Goal: Transaction & Acquisition: Purchase product/service

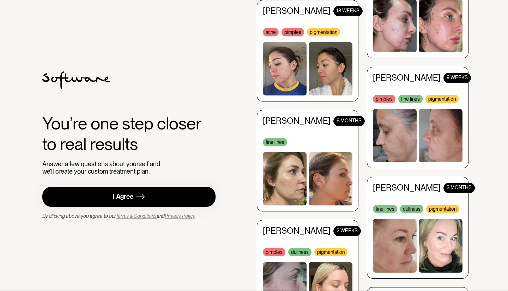
click at [179, 187] on link "I Agree" at bounding box center [128, 196] width 173 height 20
click at [171, 189] on link "I Agree" at bounding box center [128, 196] width 173 height 20
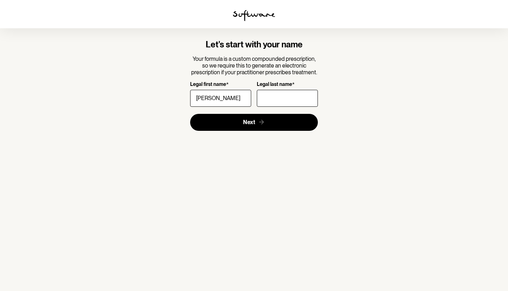
type input "[PERSON_NAME]"
click at [277, 102] on input "Legal last name *" at bounding box center [287, 98] width 61 height 17
type input "[PERSON_NAME]"
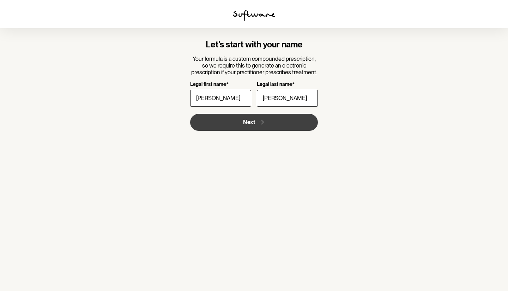
click at [290, 125] on button "Next" at bounding box center [254, 122] width 128 height 17
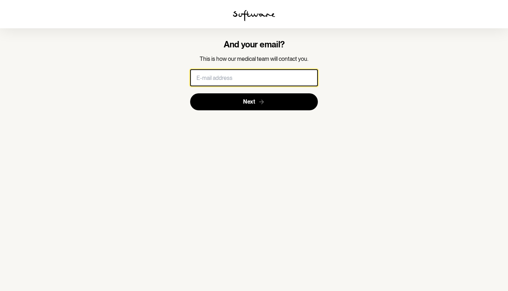
type input "lucajordanvieira@gmail.com"
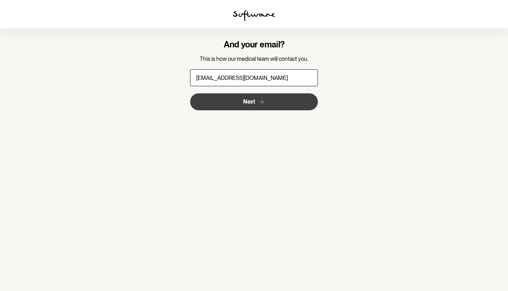
click at [260, 99] on icon "submit" at bounding box center [261, 101] width 7 height 7
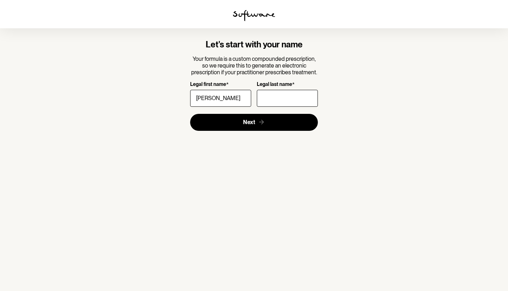
type input "[PERSON_NAME]"
click at [299, 99] on input "Legal last name *" at bounding box center [287, 98] width 61 height 17
type input "[PERSON_NAME]"
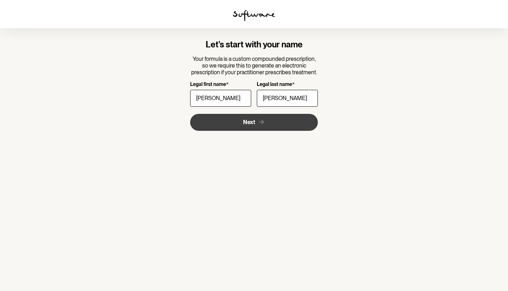
click at [292, 120] on button "Next" at bounding box center [254, 122] width 128 height 17
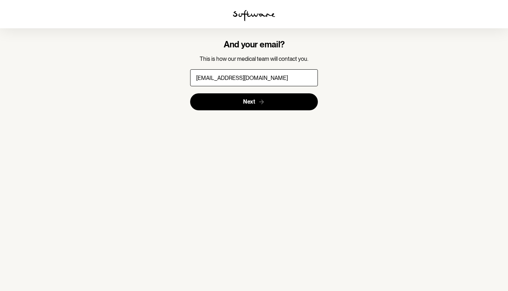
drag, startPoint x: 249, startPoint y: 77, endPoint x: 168, endPoint y: 77, distance: 81.2
click at [168, 77] on div "And your email? This is how our medical team will contact you. [EMAIL_ADDRESS][…" at bounding box center [254, 75] width 192 height 71
click at [258, 77] on input "[EMAIL_ADDRESS][DOMAIN_NAME]" at bounding box center [254, 77] width 128 height 17
type input "[EMAIL_ADDRESS][DOMAIN_NAME]"
click at [254, 101] on button "Next" at bounding box center [254, 101] width 128 height 17
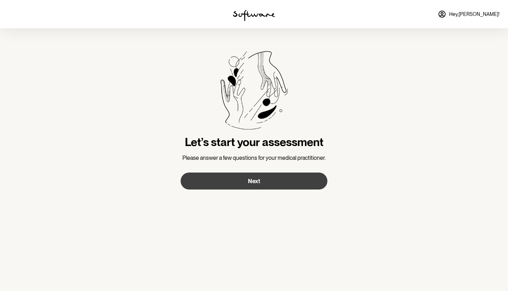
click at [231, 183] on button "Next" at bounding box center [254, 180] width 147 height 17
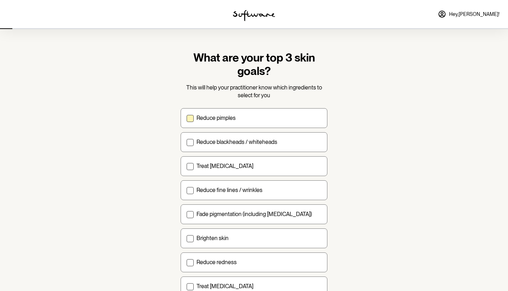
click at [199, 117] on p "Reduce pimples" at bounding box center [216, 117] width 39 height 7
click at [187, 118] on input "Reduce pimples" at bounding box center [186, 118] width 0 height 0
checkbox input "true"
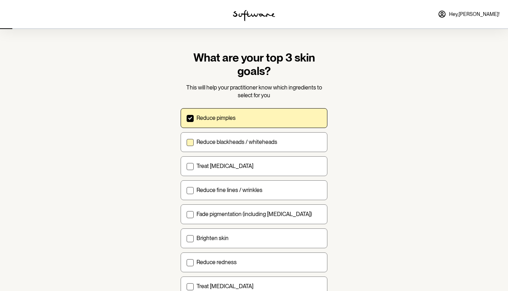
click at [189, 143] on span at bounding box center [190, 142] width 7 height 7
click at [187, 142] on input "Reduce blackheads / whiteheads" at bounding box center [186, 142] width 0 height 0
checkbox input "true"
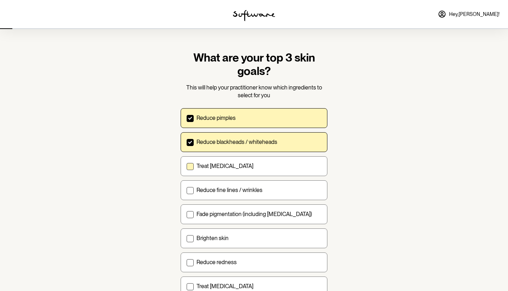
click at [196, 165] on label "Treat [MEDICAL_DATA]" at bounding box center [254, 166] width 147 height 20
click at [187, 166] on input "Treat [MEDICAL_DATA]" at bounding box center [186, 166] width 0 height 0
checkbox input "true"
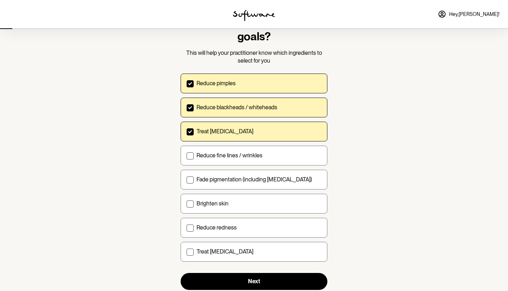
scroll to position [37, 0]
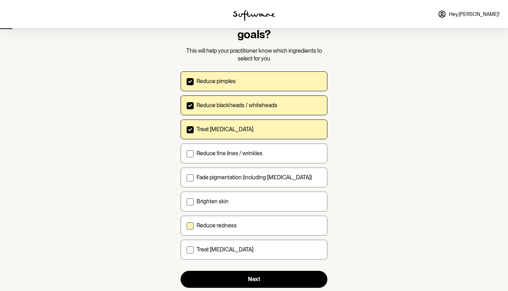
click at [202, 228] on p "Reduce redness" at bounding box center [217, 225] width 40 height 7
click at [187, 225] on input "Reduce redness" at bounding box center [186, 225] width 0 height 0
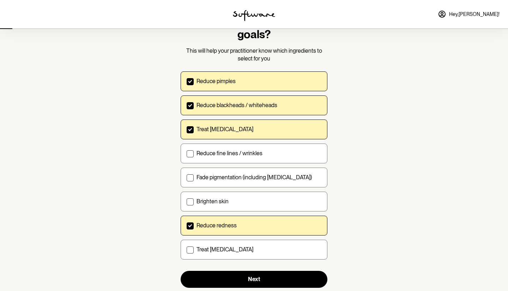
click at [208, 224] on p "Reduce redness" at bounding box center [217, 225] width 40 height 7
click at [187, 225] on input "Reduce redness" at bounding box center [186, 225] width 0 height 0
checkbox input "false"
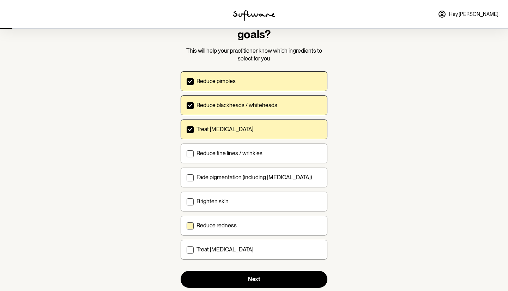
scroll to position [55, 0]
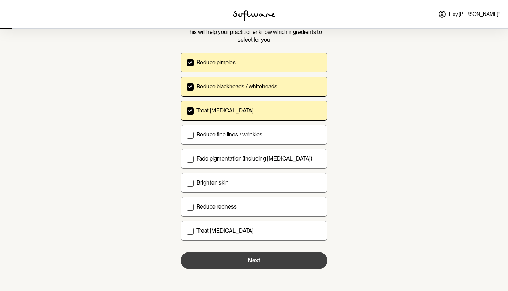
click at [268, 259] on button "Next" at bounding box center [254, 260] width 147 height 17
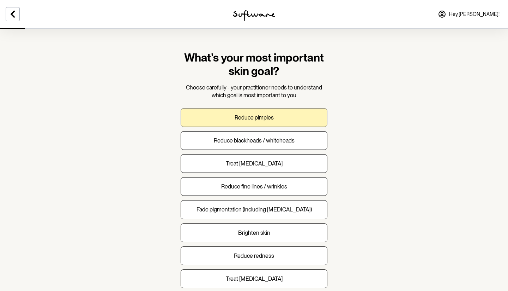
click at [214, 125] on button "Reduce pimples" at bounding box center [254, 117] width 147 height 19
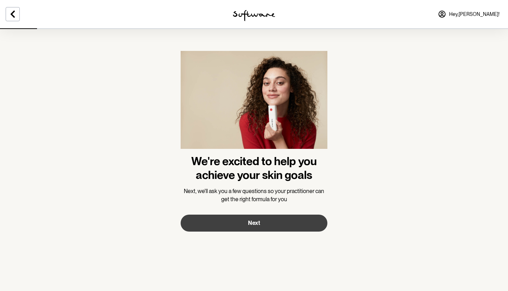
click at [233, 222] on button "Next" at bounding box center [254, 222] width 147 height 17
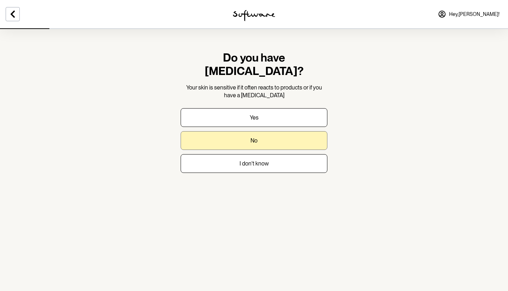
click at [274, 131] on button "No" at bounding box center [254, 140] width 147 height 19
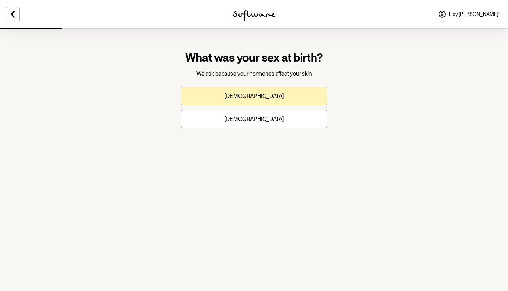
click at [280, 95] on button "[DEMOGRAPHIC_DATA]" at bounding box center [254, 96] width 147 height 19
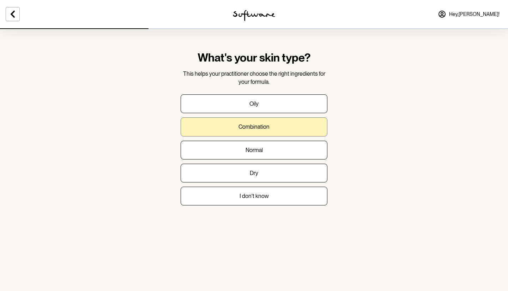
click at [277, 126] on button "Combination" at bounding box center [254, 126] width 147 height 19
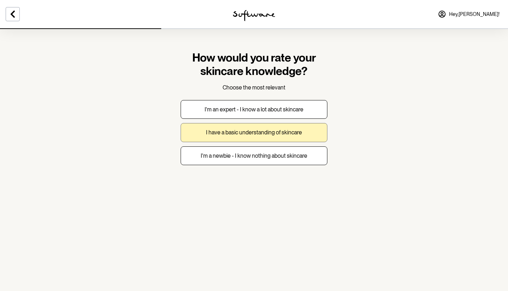
click at [269, 132] on p "I have a basic understanding of skincare" at bounding box center [254, 132] width 96 height 7
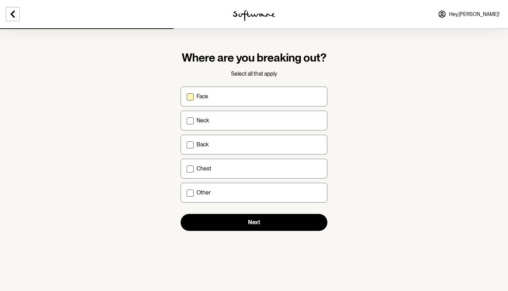
click at [260, 102] on label "Face" at bounding box center [254, 97] width 147 height 20
click at [187, 96] on input "Face" at bounding box center [186, 96] width 0 height 0
checkbox input "true"
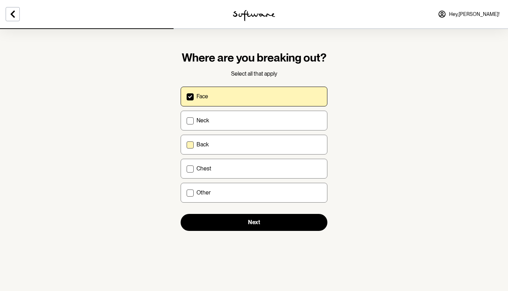
click at [251, 143] on div "Back" at bounding box center [259, 144] width 125 height 7
click at [187, 144] on input "Back" at bounding box center [186, 144] width 0 height 0
checkbox input "true"
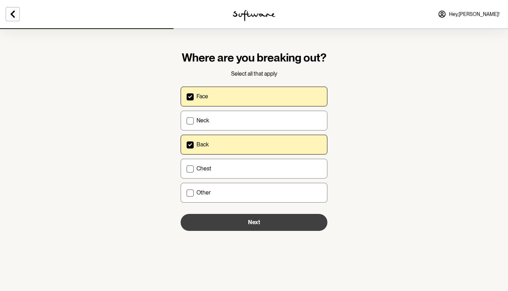
click at [246, 223] on button "Next" at bounding box center [254, 222] width 147 height 17
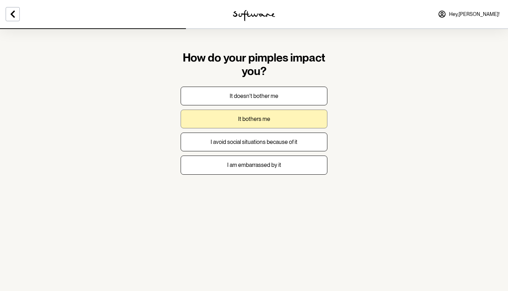
click at [251, 124] on button "It bothers me" at bounding box center [254, 118] width 147 height 19
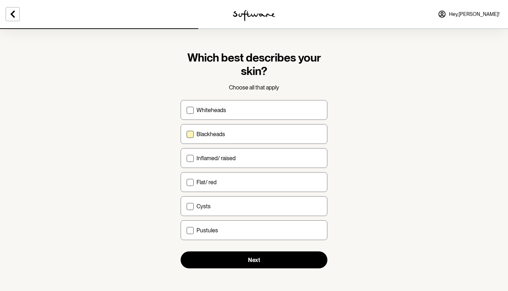
click at [217, 134] on p "Blackheads" at bounding box center [211, 134] width 29 height 7
click at [187, 134] on input "Blackheads" at bounding box center [186, 134] width 0 height 0
checkbox input "true"
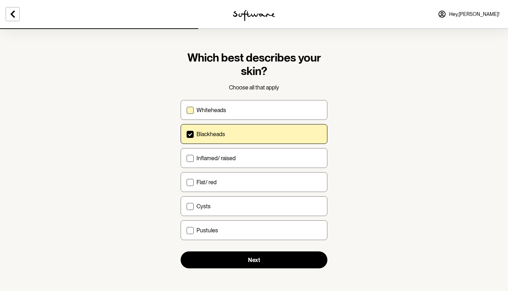
click at [234, 113] on label "Whiteheads" at bounding box center [254, 110] width 147 height 20
click at [187, 110] on input "Whiteheads" at bounding box center [186, 110] width 0 height 0
checkbox input "true"
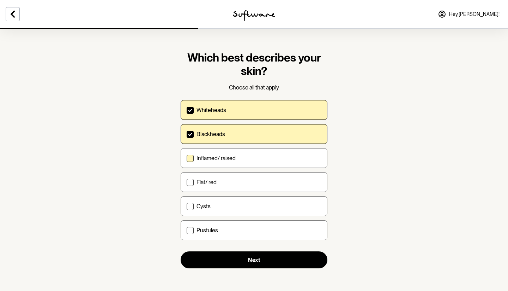
click at [242, 156] on div "Inflamed/ raised" at bounding box center [259, 158] width 125 height 7
click at [187, 158] on input "Inflamed/ raised" at bounding box center [186, 158] width 0 height 0
checkbox input "true"
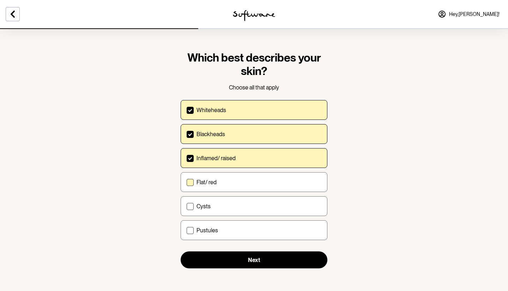
click at [235, 181] on div "Flat/ red" at bounding box center [259, 182] width 125 height 7
click at [187, 182] on input "Flat/ red" at bounding box center [186, 182] width 0 height 0
checkbox input "true"
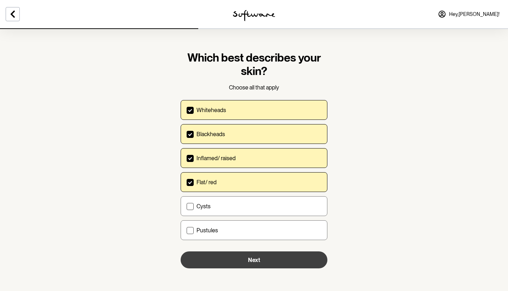
click at [247, 263] on button "Next" at bounding box center [254, 259] width 147 height 17
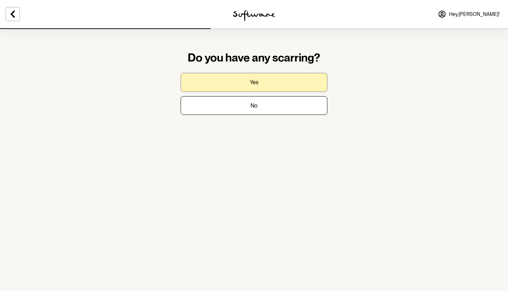
click at [277, 86] on button "Yes" at bounding box center [254, 82] width 147 height 19
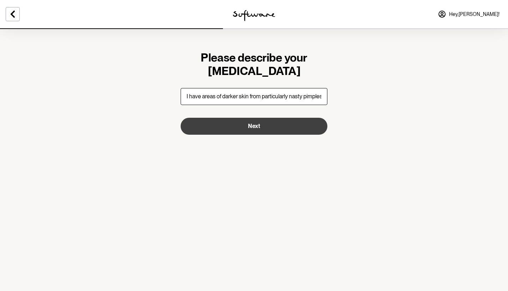
type input "I have areas of darker skin from particularly nasty pimples"
click at [274, 126] on button "Next" at bounding box center [254, 126] width 147 height 17
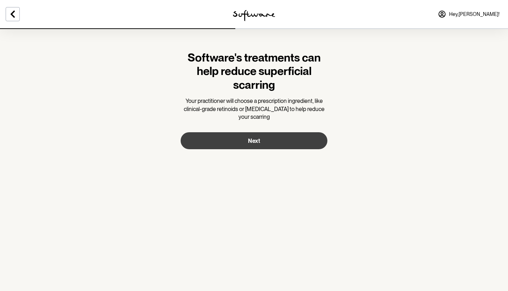
click at [254, 140] on span "Next" at bounding box center [254, 140] width 12 height 7
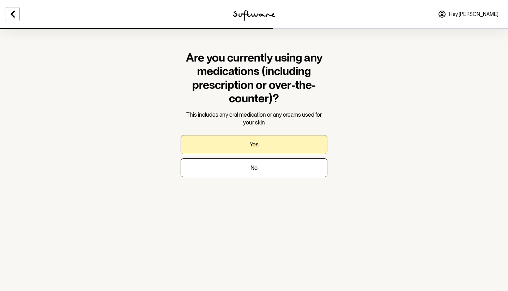
click at [270, 146] on button "Yes" at bounding box center [254, 144] width 147 height 19
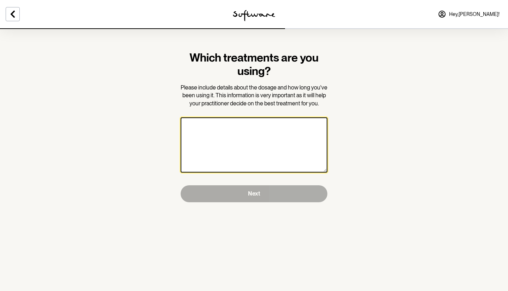
click at [239, 142] on textarea at bounding box center [254, 144] width 147 height 55
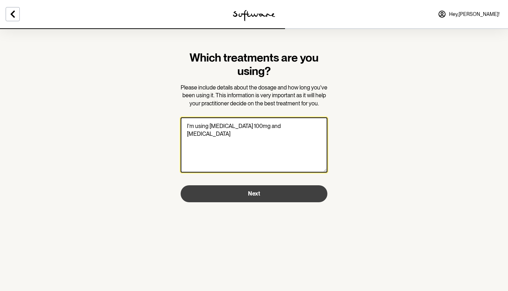
type textarea "I'm using [MEDICAL_DATA] 100mg and [MEDICAL_DATA]"
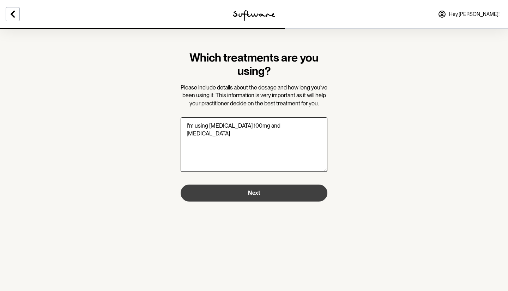
click at [263, 194] on button "Next" at bounding box center [254, 192] width 147 height 17
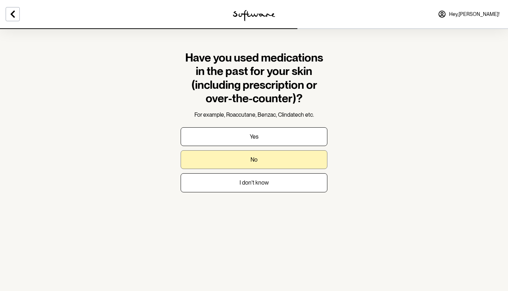
click at [271, 163] on button "No" at bounding box center [254, 159] width 147 height 19
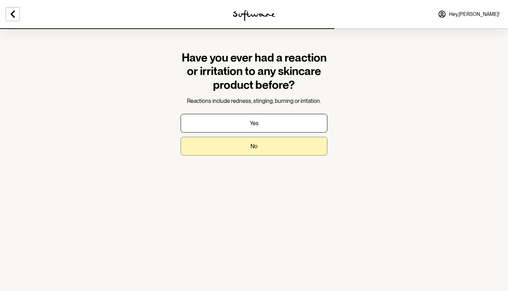
click at [261, 146] on button "No" at bounding box center [254, 146] width 147 height 19
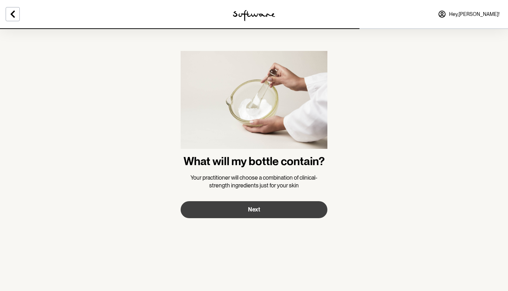
click at [254, 209] on span "Next" at bounding box center [254, 209] width 12 height 7
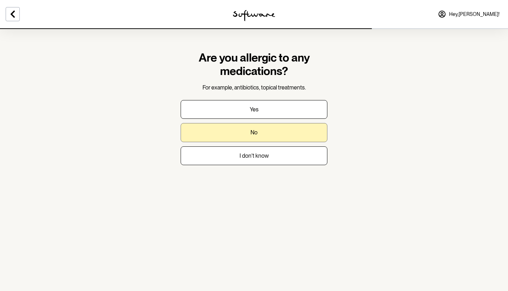
click at [264, 138] on button "No" at bounding box center [254, 132] width 147 height 19
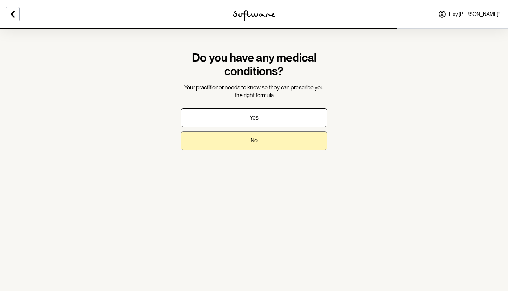
click at [265, 137] on button "No" at bounding box center [254, 140] width 147 height 19
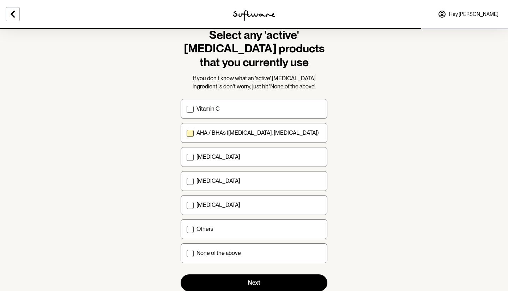
scroll to position [37, 0]
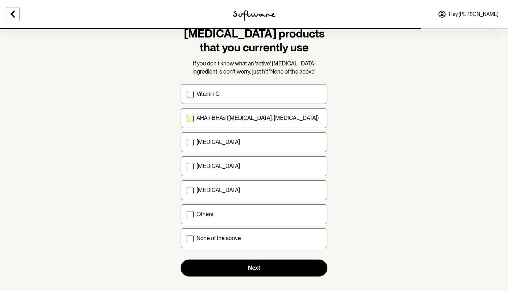
click at [269, 117] on p "AHA / BHAs ([MEDICAL_DATA], [MEDICAL_DATA])" at bounding box center [258, 117] width 122 height 7
click at [187, 118] on input "AHA / BHAs ([MEDICAL_DATA], [MEDICAL_DATA])" at bounding box center [186, 118] width 0 height 0
checkbox input "true"
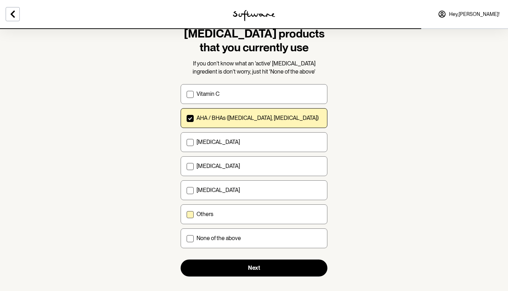
click at [262, 217] on label "Others" at bounding box center [254, 214] width 147 height 20
click at [187, 214] on input "Others" at bounding box center [186, 214] width 0 height 0
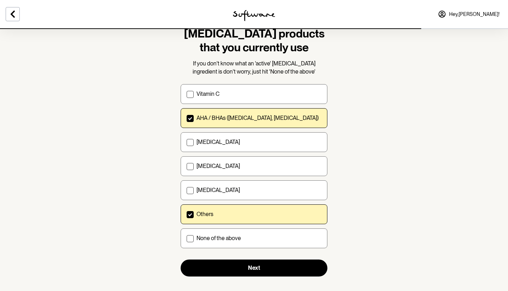
click at [261, 213] on div "Others" at bounding box center [259, 213] width 125 height 7
click at [187, 214] on input "Others" at bounding box center [186, 214] width 0 height 0
checkbox input "false"
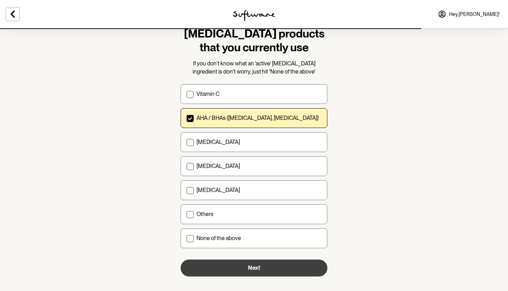
click at [277, 265] on button "Next" at bounding box center [254, 267] width 147 height 17
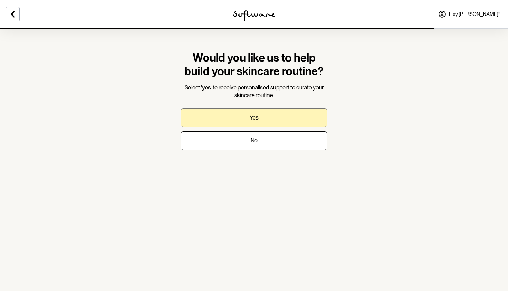
click at [277, 122] on button "Yes" at bounding box center [254, 117] width 147 height 19
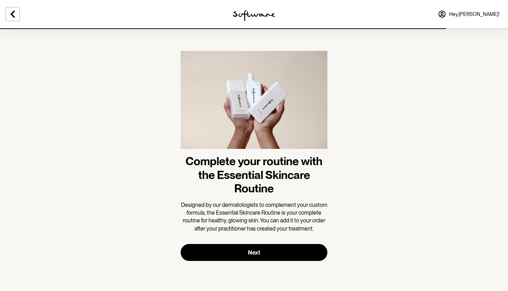
click at [275, 153] on img at bounding box center [254, 102] width 147 height 103
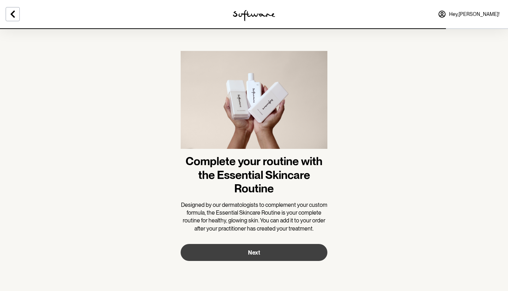
click at [283, 251] on button "Next" at bounding box center [254, 252] width 147 height 17
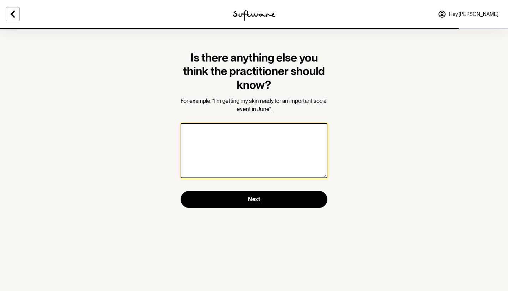
click at [281, 156] on textarea at bounding box center [254, 150] width 147 height 55
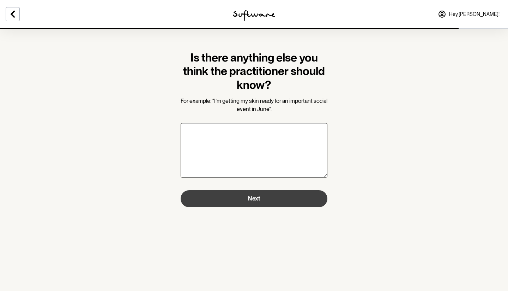
click at [294, 197] on button "Next" at bounding box center [254, 198] width 147 height 17
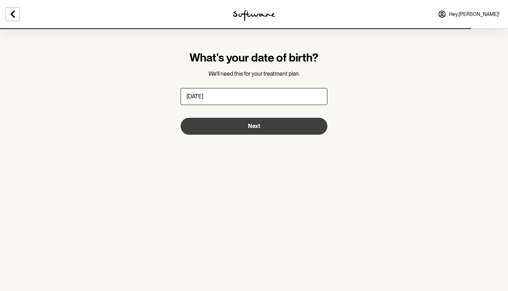
type input "[DATE]"
click at [292, 124] on button "Next" at bounding box center [254, 126] width 147 height 17
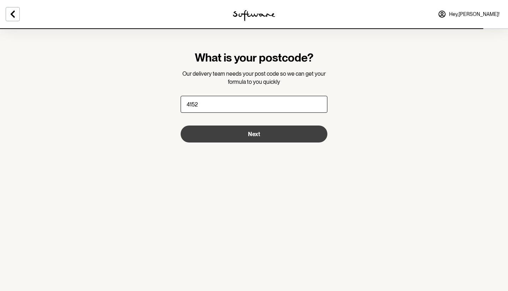
type input "4152"
click at [264, 130] on button "Next" at bounding box center [254, 133] width 147 height 17
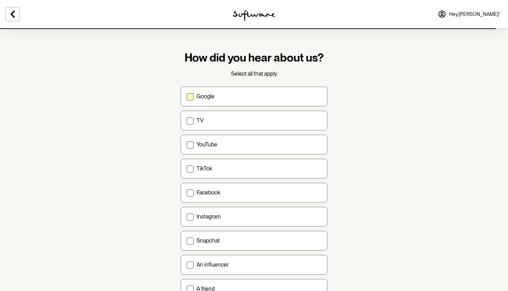
click at [266, 97] on div "Google" at bounding box center [259, 96] width 125 height 7
click at [187, 96] on input "Google" at bounding box center [186, 96] width 0 height 0
checkbox input "true"
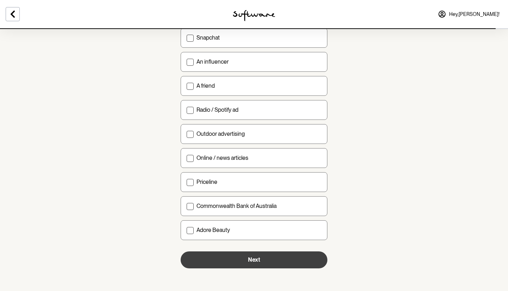
scroll to position [202, 0]
click at [262, 252] on button "Next" at bounding box center [254, 259] width 147 height 17
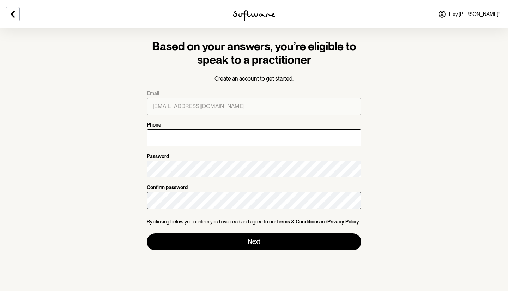
click at [222, 148] on div "Email [EMAIL_ADDRESS][DOMAIN_NAME] Phone Password Confirm password By clicking …" at bounding box center [254, 170] width 215 height 160
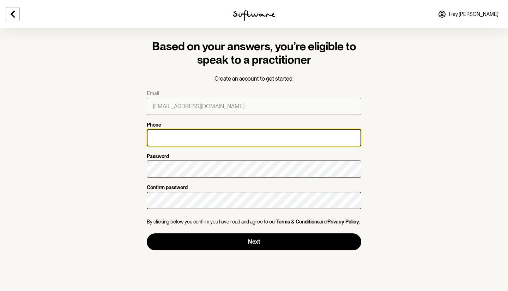
click at [231, 140] on input "Phone" at bounding box center [254, 137] width 215 height 17
type input "0426400098"
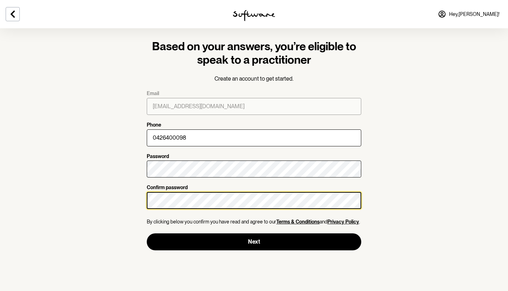
click at [254, 245] on button "Next" at bounding box center [254, 241] width 215 height 17
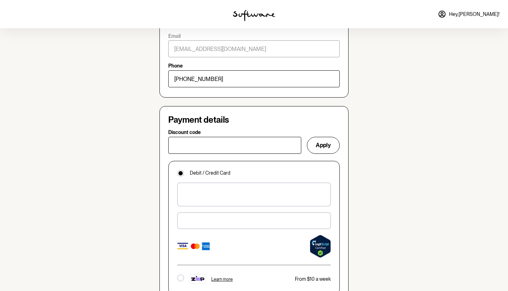
scroll to position [420, 0]
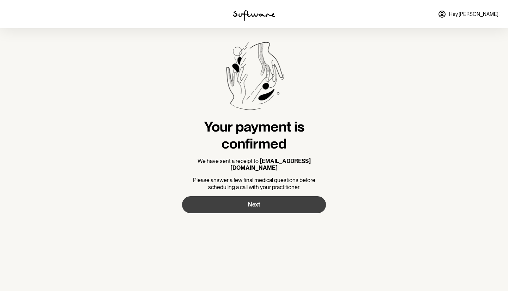
click at [232, 199] on button "Next" at bounding box center [254, 204] width 144 height 17
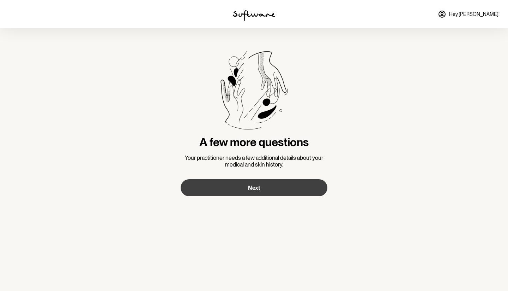
click at [252, 184] on span "Next" at bounding box center [254, 187] width 12 height 7
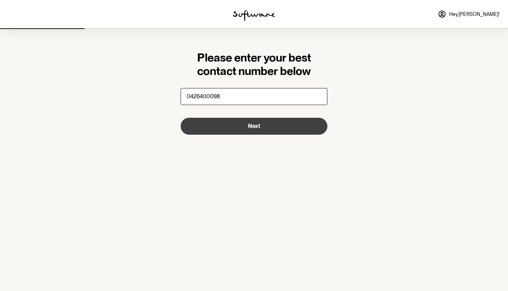
type input "0426400098"
click at [281, 130] on button "Next" at bounding box center [254, 126] width 147 height 17
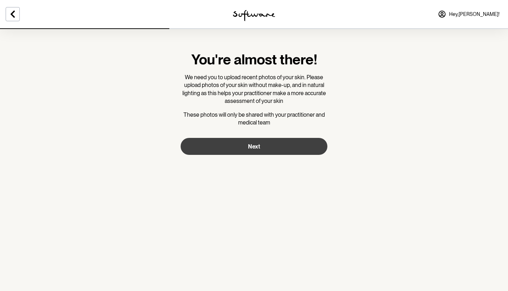
click at [251, 144] on span "Next" at bounding box center [254, 146] width 12 height 7
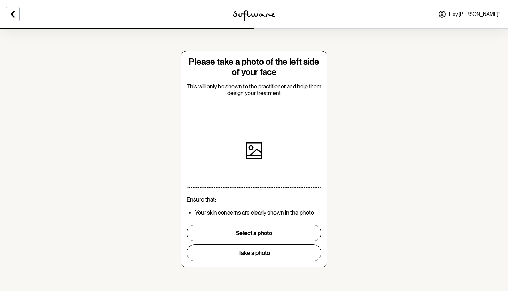
click at [217, 164] on div at bounding box center [254, 150] width 135 height 74
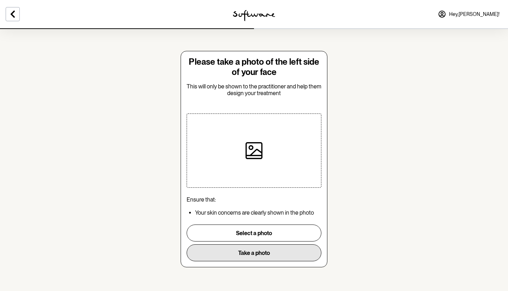
click at [243, 258] on button "Take a photo" at bounding box center [254, 252] width 135 height 17
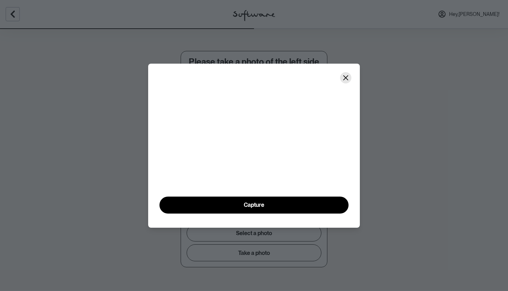
click at [347, 72] on button "Close" at bounding box center [345, 77] width 11 height 11
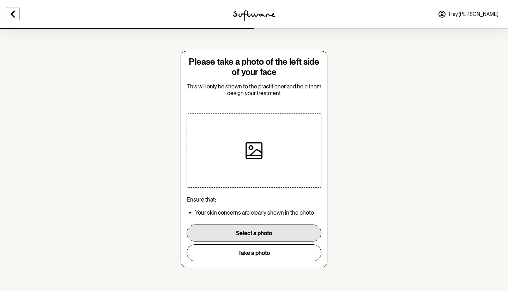
click at [281, 230] on button "Select a photo" at bounding box center [254, 232] width 135 height 17
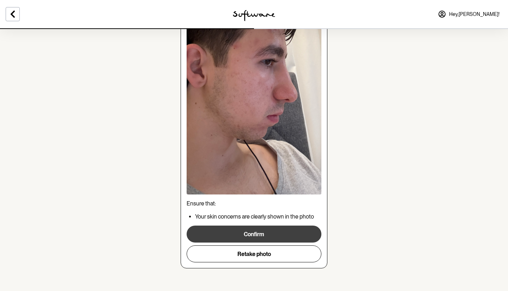
click at [267, 232] on button "Confirm" at bounding box center [254, 233] width 135 height 17
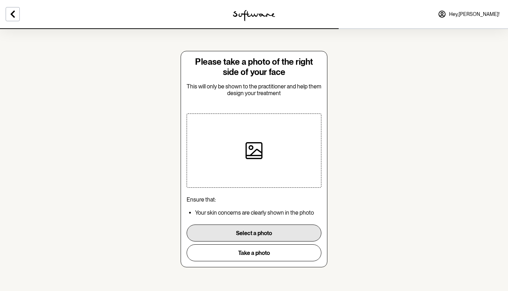
click at [238, 234] on button "Select a photo" at bounding box center [254, 232] width 135 height 17
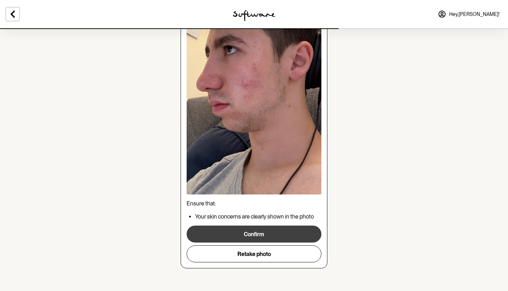
scroll to position [119, 0]
click at [271, 230] on button "Confirm" at bounding box center [254, 233] width 135 height 17
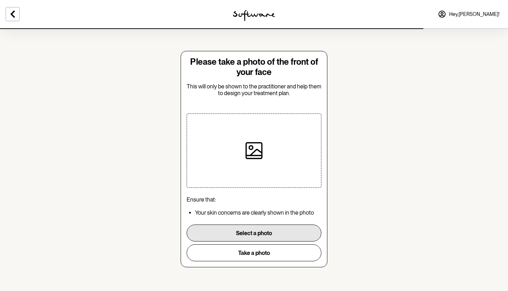
click at [266, 232] on button "Select a photo" at bounding box center [254, 232] width 135 height 17
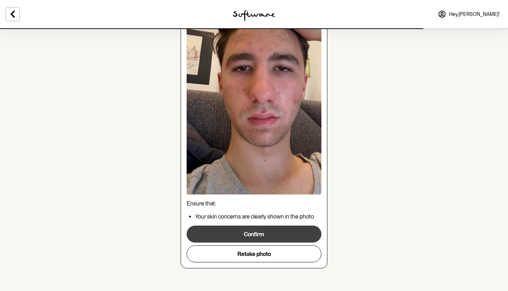
scroll to position [119, 0]
click at [252, 234] on button "Confirm" at bounding box center [254, 233] width 135 height 17
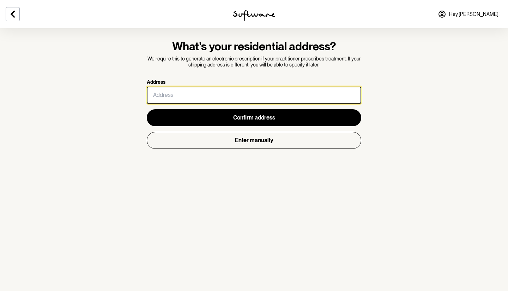
click at [194, 97] on input "Address" at bounding box center [254, 95] width 215 height 17
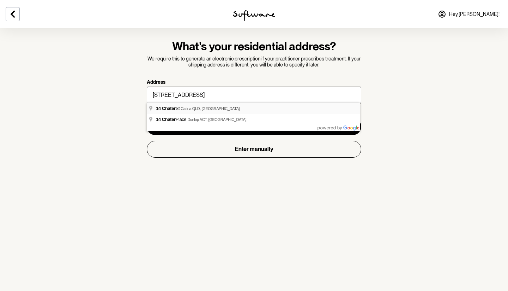
type input "[STREET_ADDRESS]"
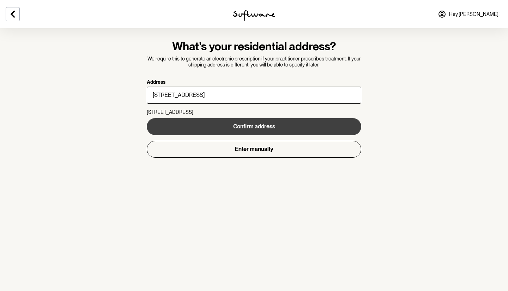
click at [221, 127] on button "Confirm address" at bounding box center [254, 126] width 215 height 17
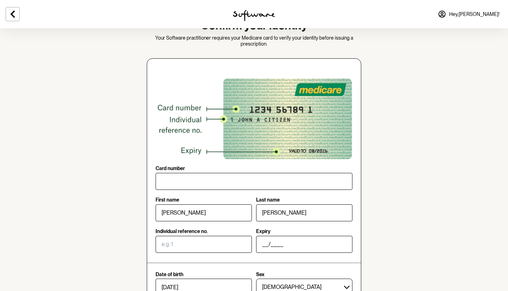
scroll to position [25, 0]
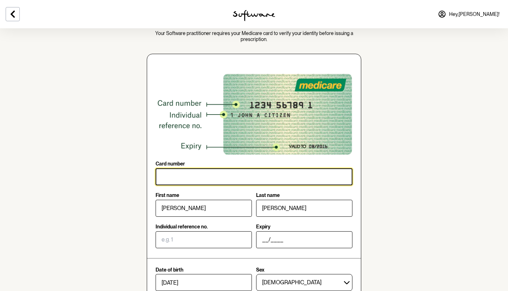
click at [229, 181] on input "Card number" at bounding box center [254, 176] width 197 height 17
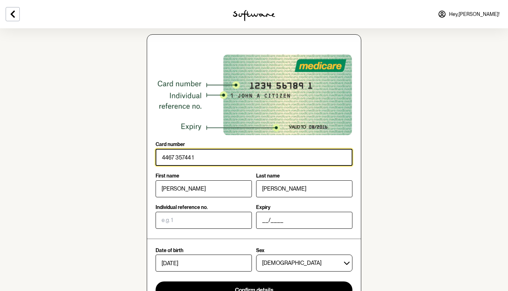
scroll to position [47, 0]
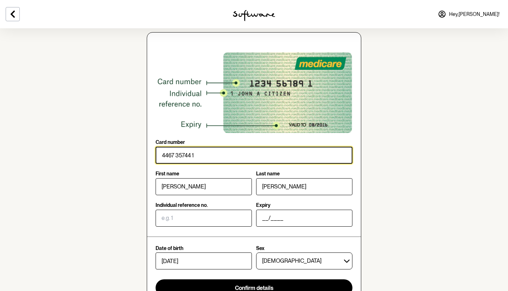
type input "4467 35744 1"
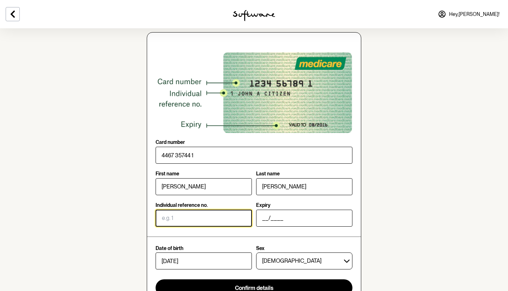
click at [203, 217] on input "Individual reference no." at bounding box center [204, 217] width 96 height 17
type input "1"
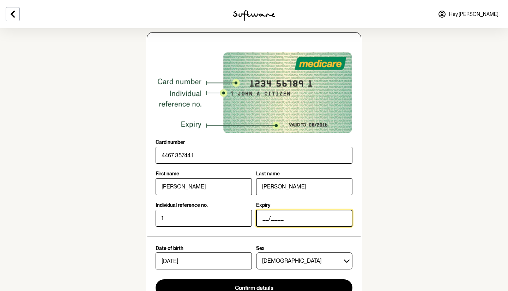
click at [259, 212] on input "__/____" at bounding box center [304, 217] width 96 height 17
type input "08/2028"
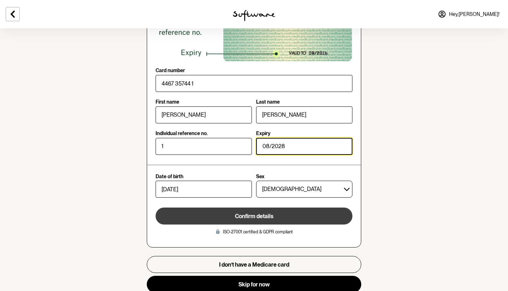
scroll to position [119, 0]
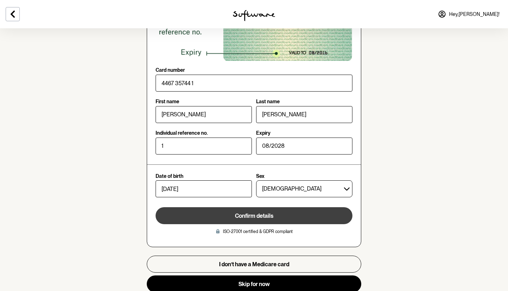
click at [233, 211] on button "Confirm details" at bounding box center [254, 215] width 197 height 17
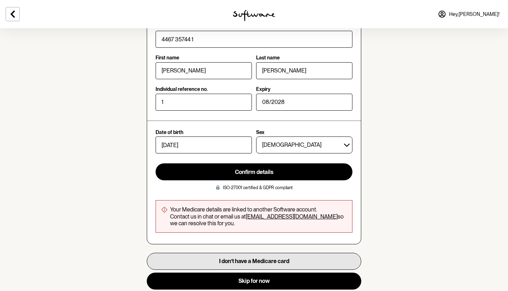
scroll to position [164, 0]
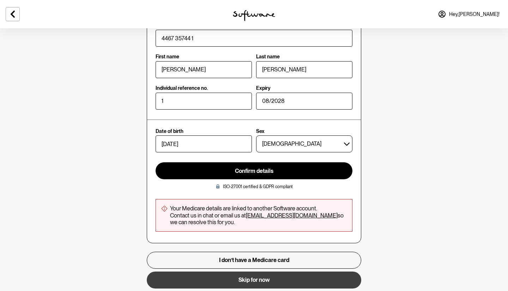
click at [254, 274] on button "Skip for now" at bounding box center [254, 279] width 215 height 17
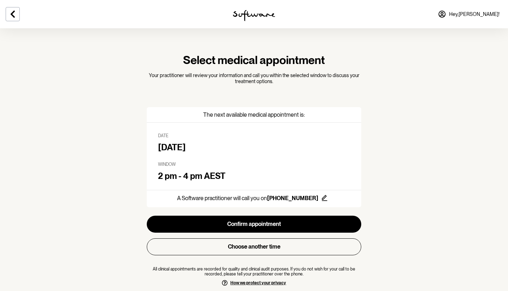
scroll to position [21, 0]
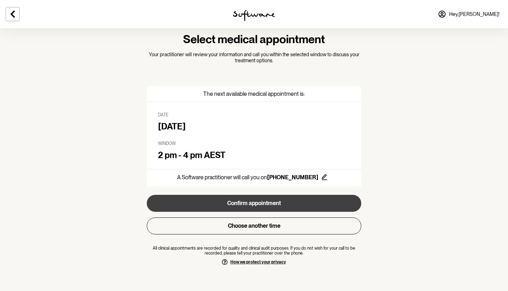
click at [208, 202] on button "Confirm appointment" at bounding box center [254, 203] width 215 height 17
